Goal: Task Accomplishment & Management: Use online tool/utility

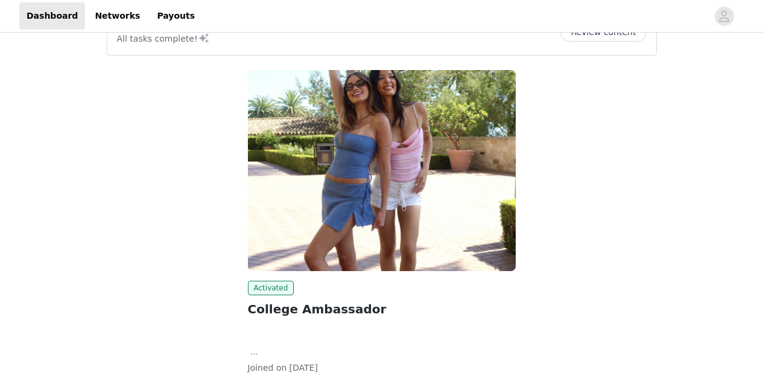
scroll to position [120, 0]
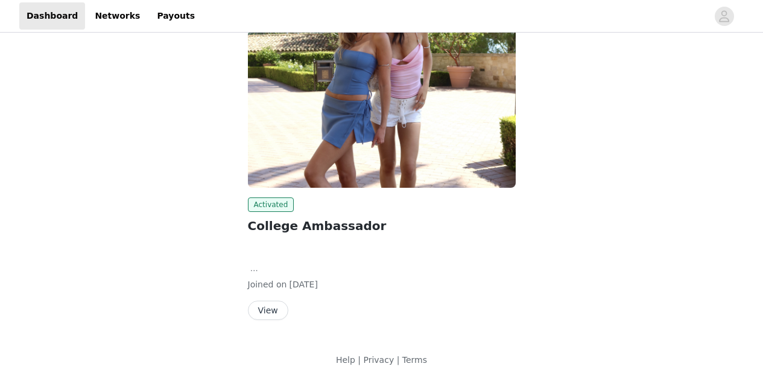
click at [262, 309] on button "View" at bounding box center [268, 309] width 40 height 19
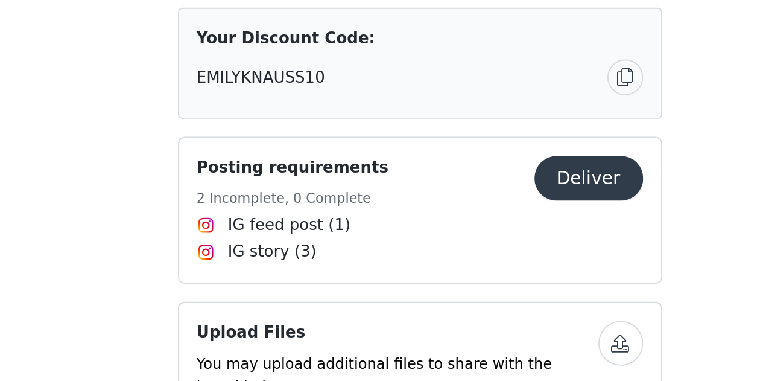
scroll to position [641, 0]
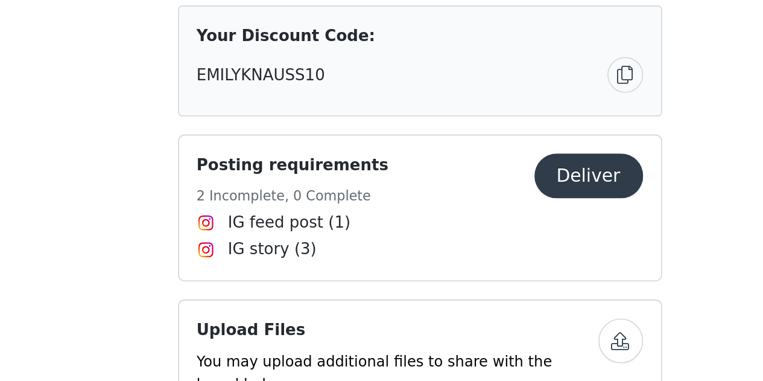
click at [460, 277] on button "Deliver" at bounding box center [472, 270] width 59 height 24
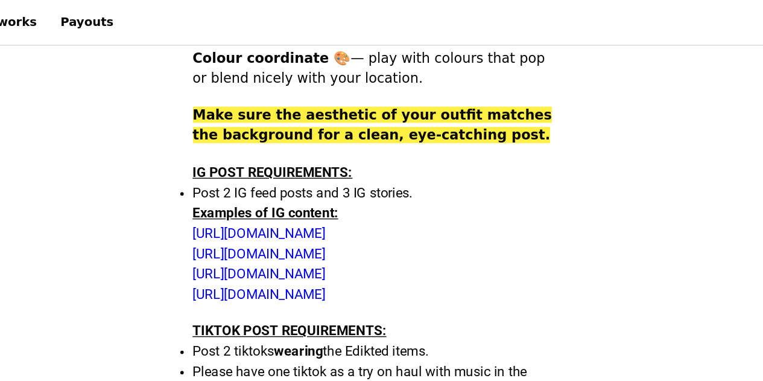
scroll to position [389, 0]
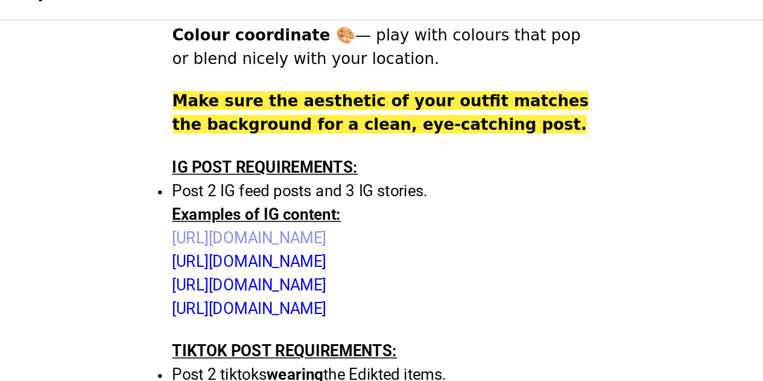
click at [344, 168] on link "[URL][DOMAIN_NAME]" at bounding box center [299, 165] width 95 height 11
